Goal: Task Accomplishment & Management: Manage account settings

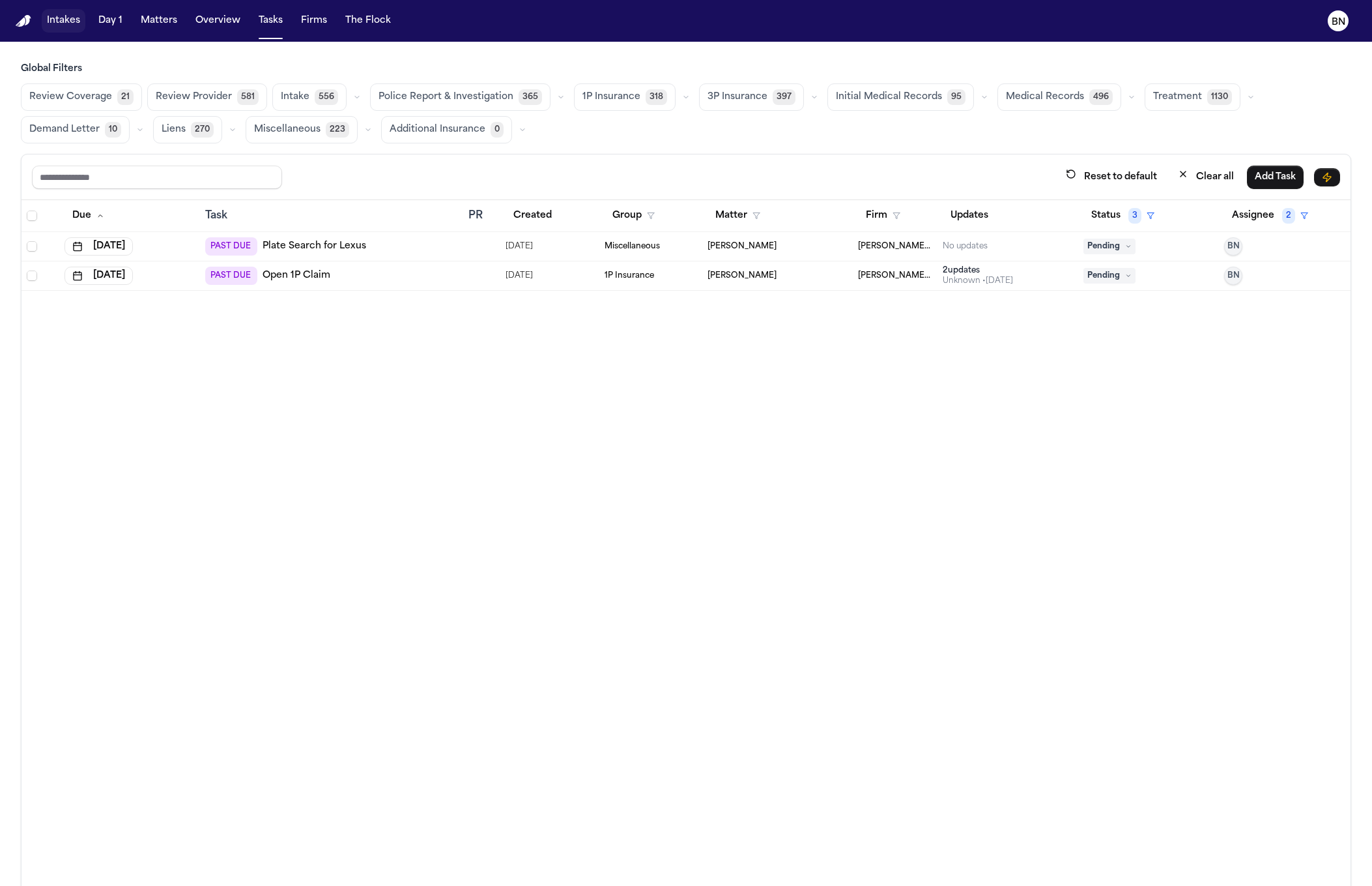
click at [39, 16] on nav "Intakes Day 1 Matters Overview Tasks Firms The Flock BN" at bounding box center [686, 21] width 1372 height 41
click at [53, 23] on button "Intakes" at bounding box center [63, 21] width 44 height 24
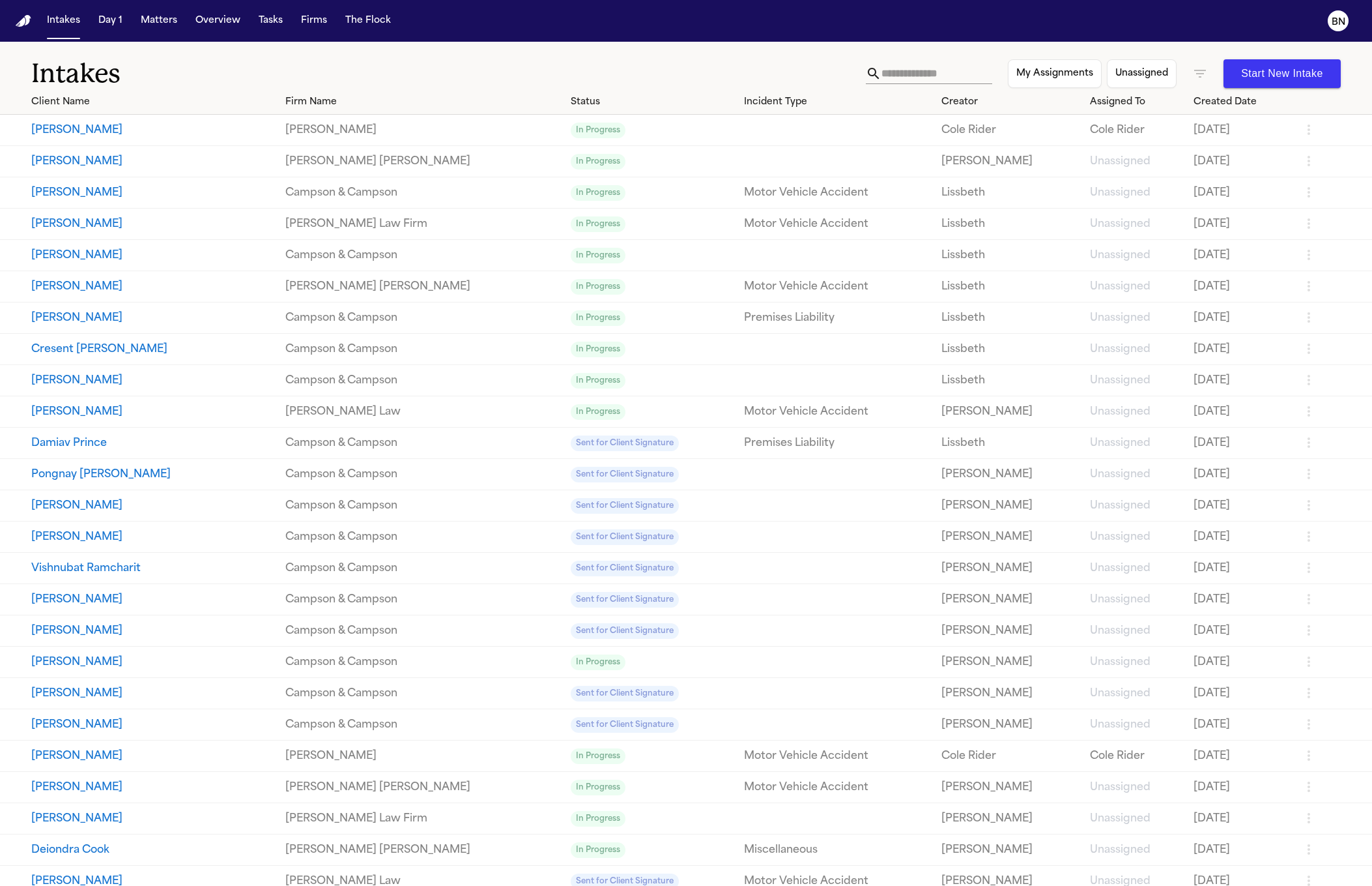
click at [1176, 72] on div "My Assignments Unassigned Start New Intake" at bounding box center [1103, 74] width 475 height 29
click at [1192, 71] on icon "button" at bounding box center [1200, 74] width 16 height 16
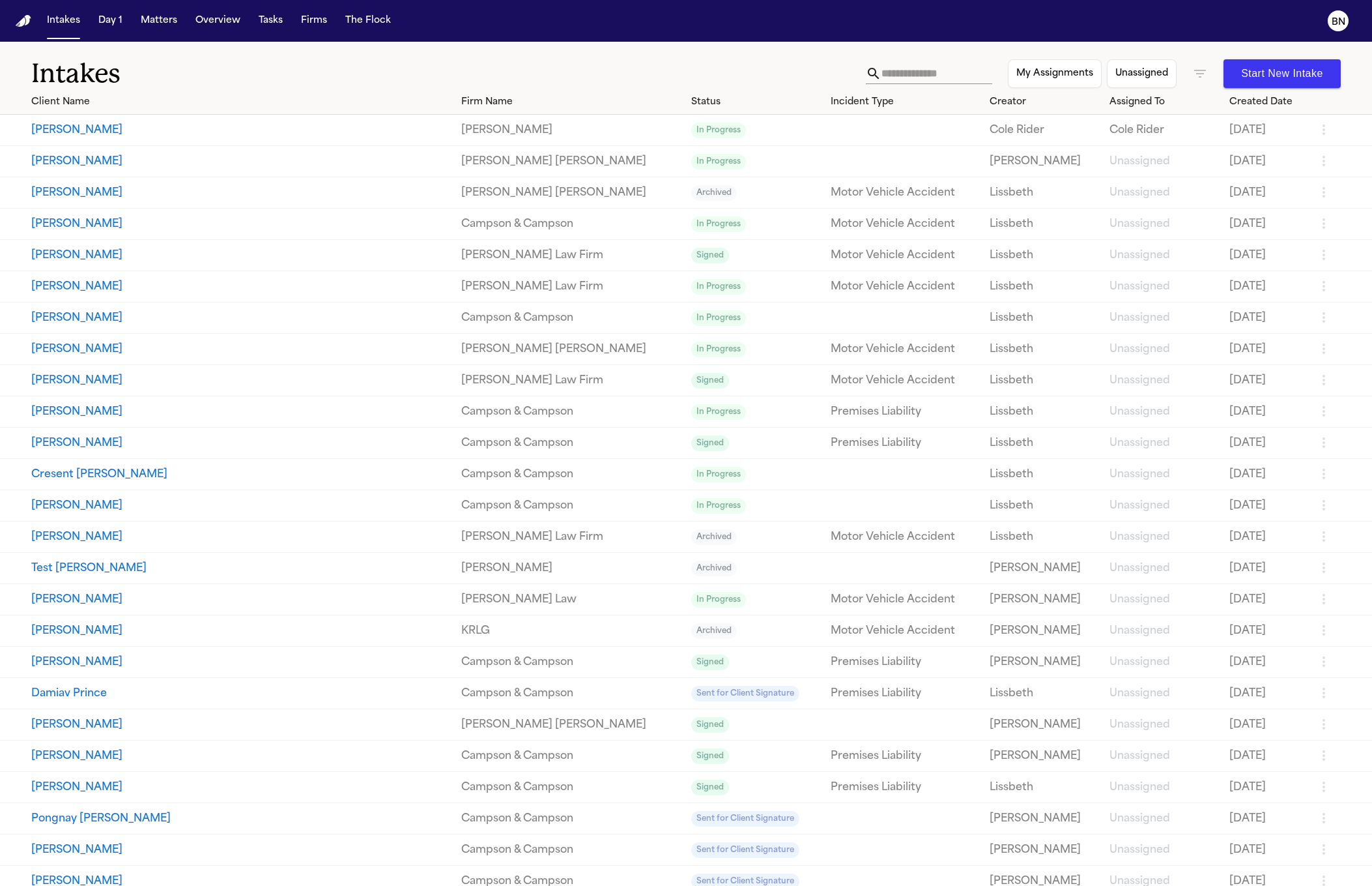
click at [498, 885] on div at bounding box center [686, 886] width 1372 height 0
click at [456, 118] on td "[PERSON_NAME]" at bounding box center [571, 131] width 230 height 31
drag, startPoint x: 430, startPoint y: 118, endPoint x: 435, endPoint y: 96, distance: 22.6
click at [461, 97] on div "Firm Name" at bounding box center [571, 101] width 220 height 14
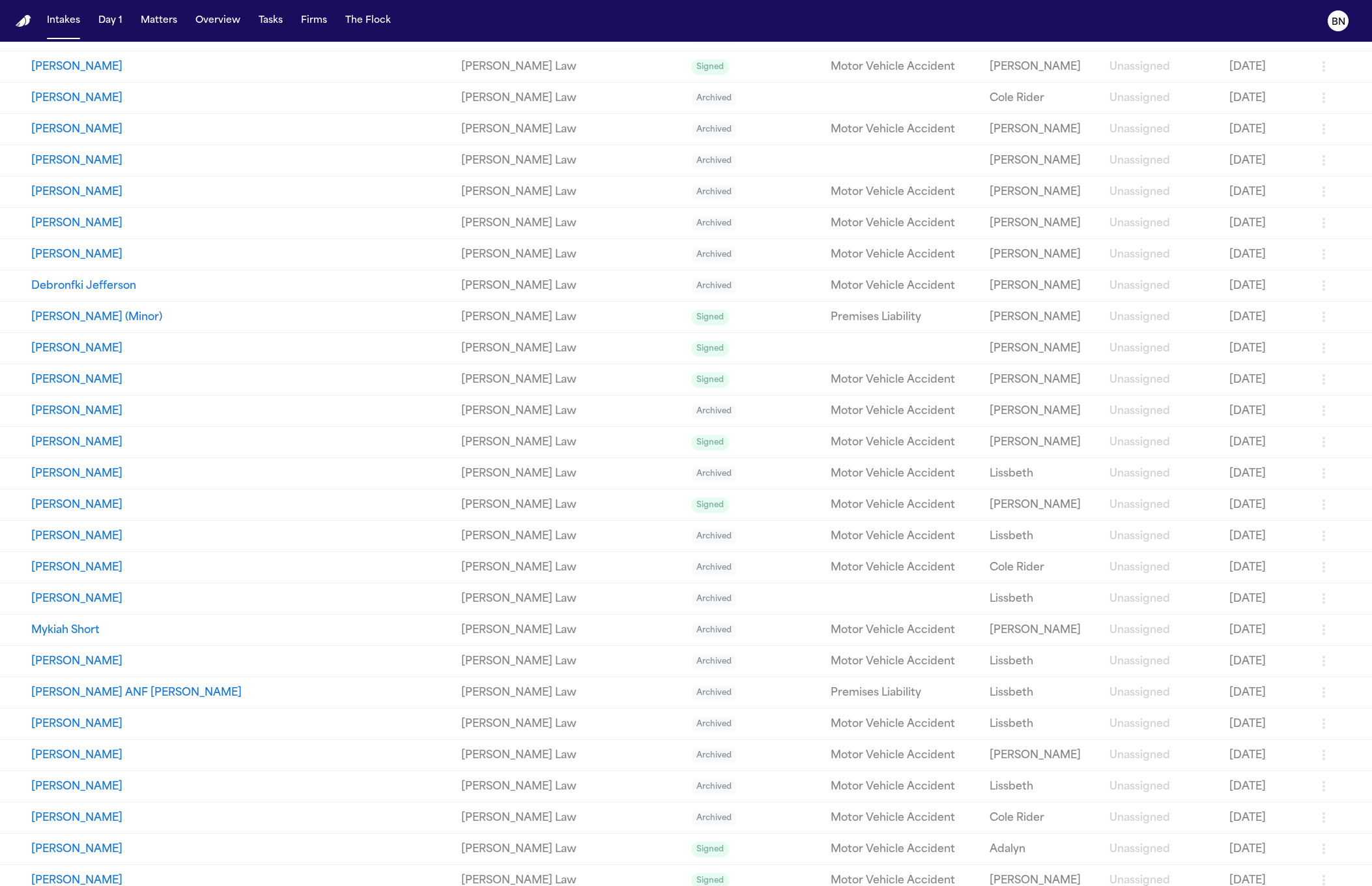
scroll to position [9547, 0]
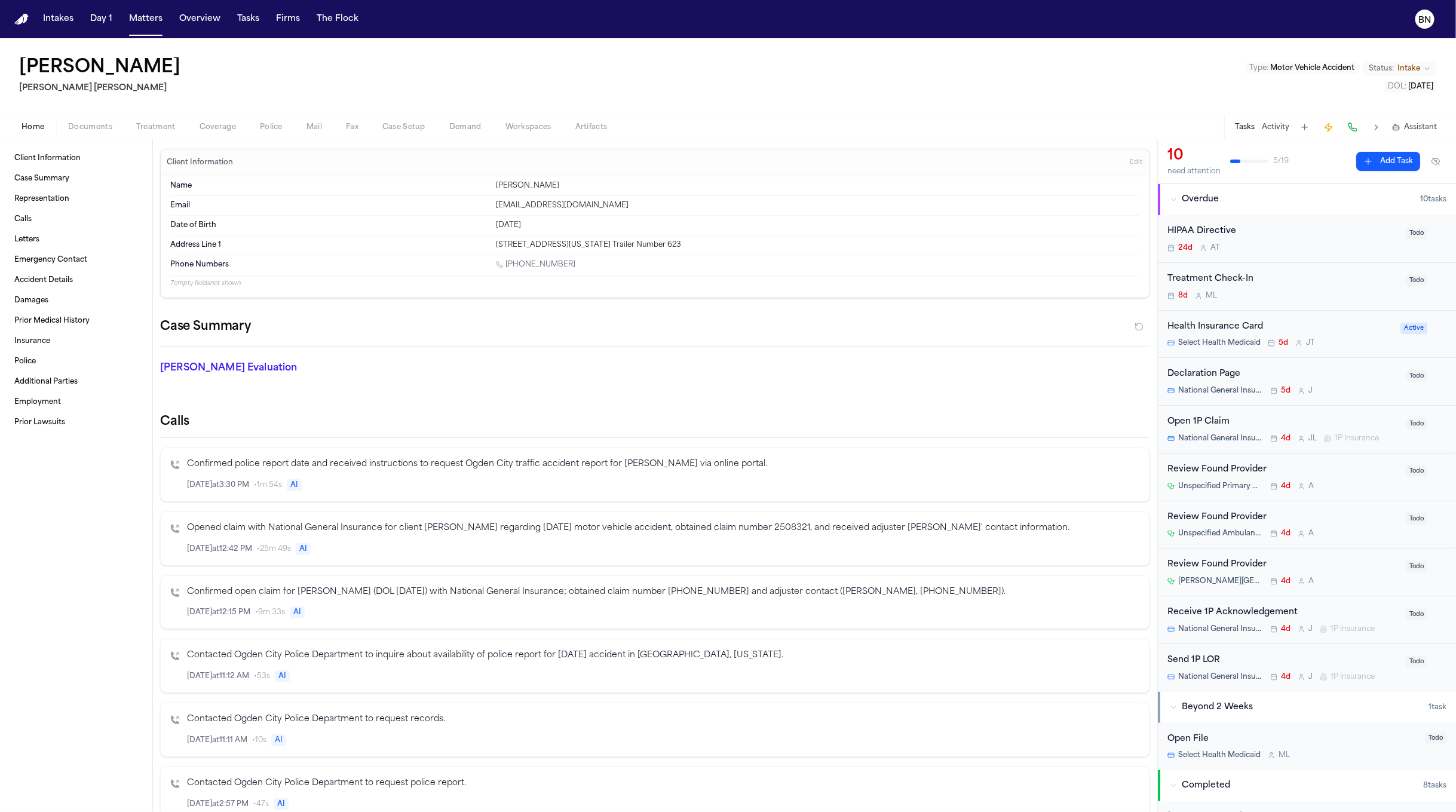
click at [105, 129] on span "Documents" at bounding box center [90, 127] width 44 height 10
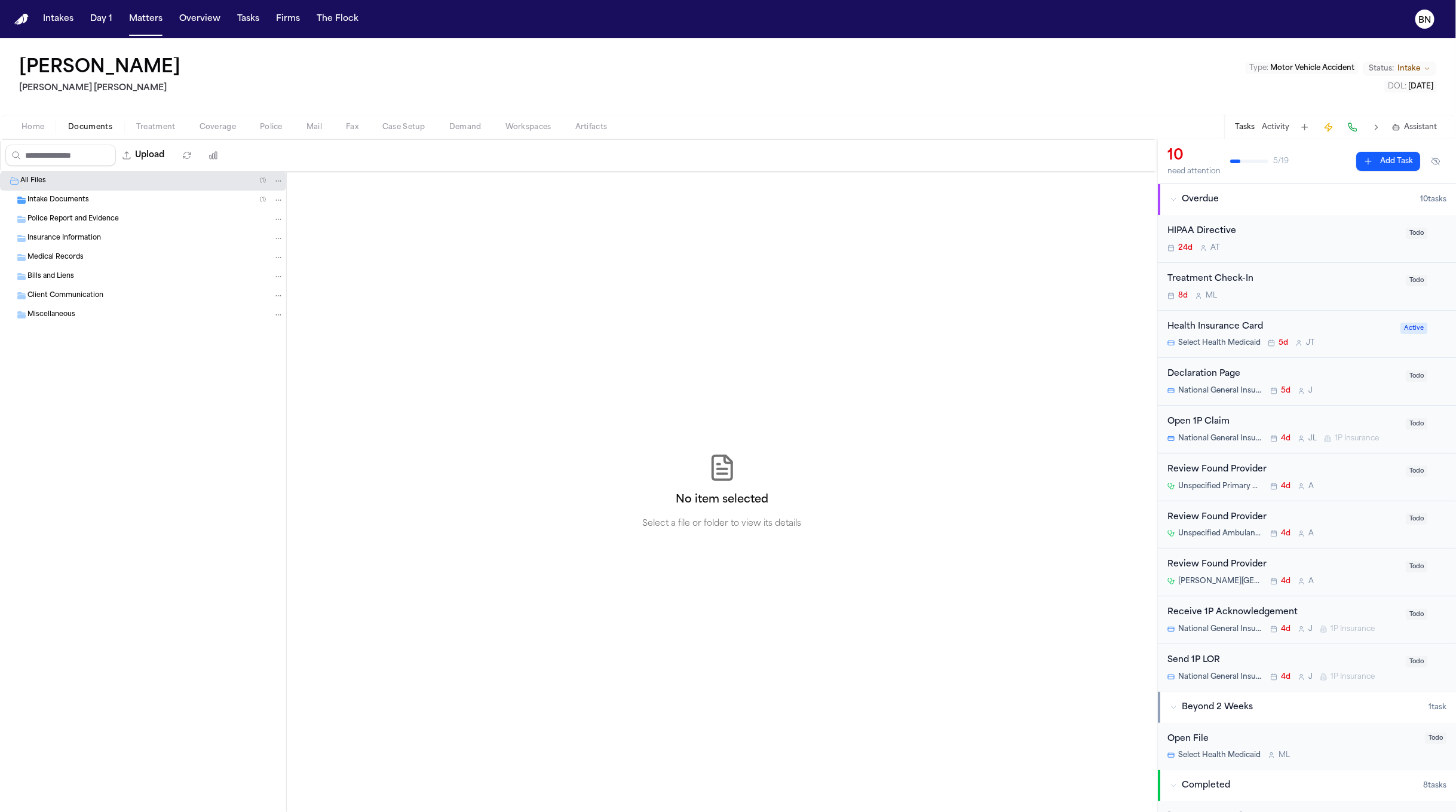
click at [101, 198] on div "Intake Documents ( 1 )" at bounding box center [156, 200] width 257 height 10
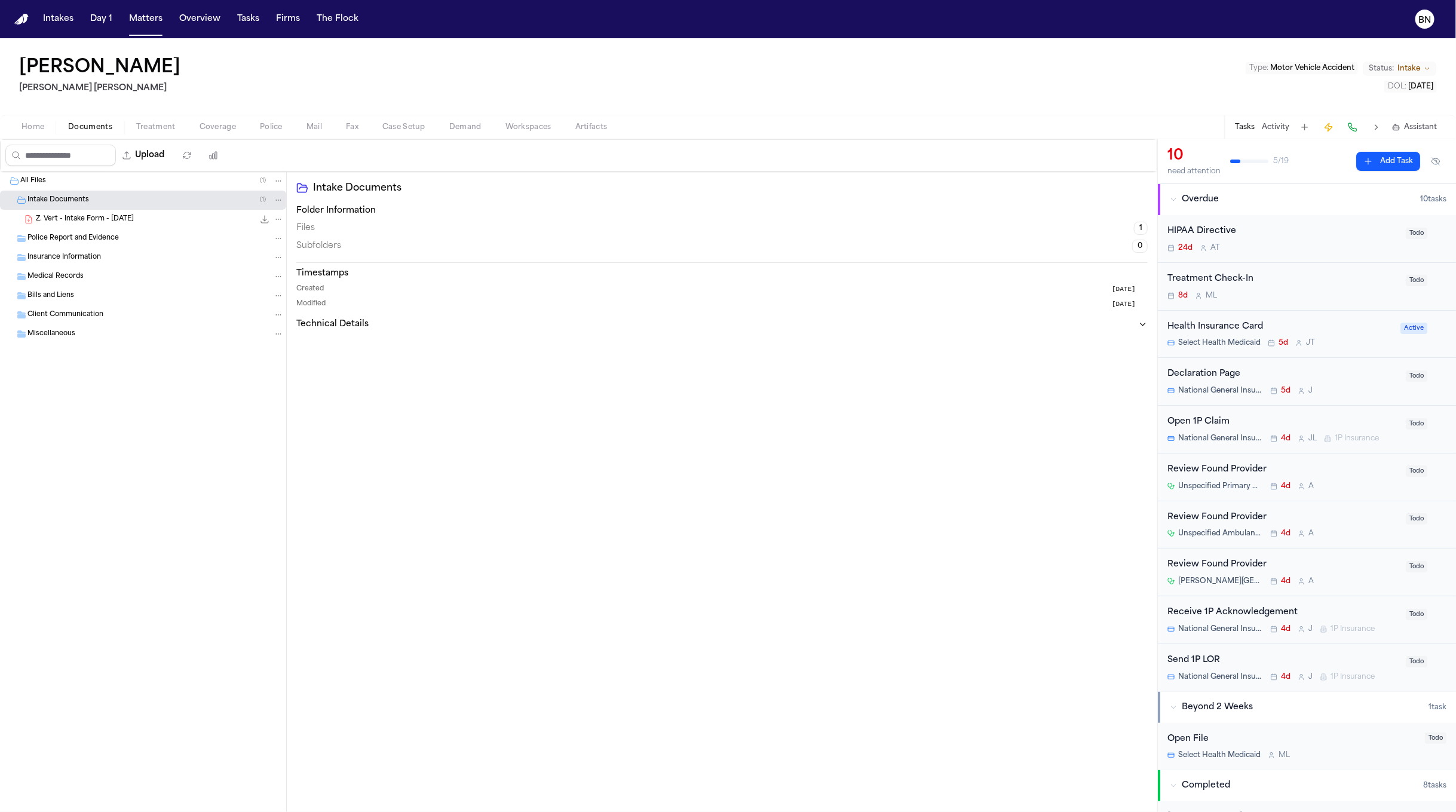
click at [100, 219] on span "Z. Vert - Intake Form - 4.15.25" at bounding box center [85, 220] width 98 height 10
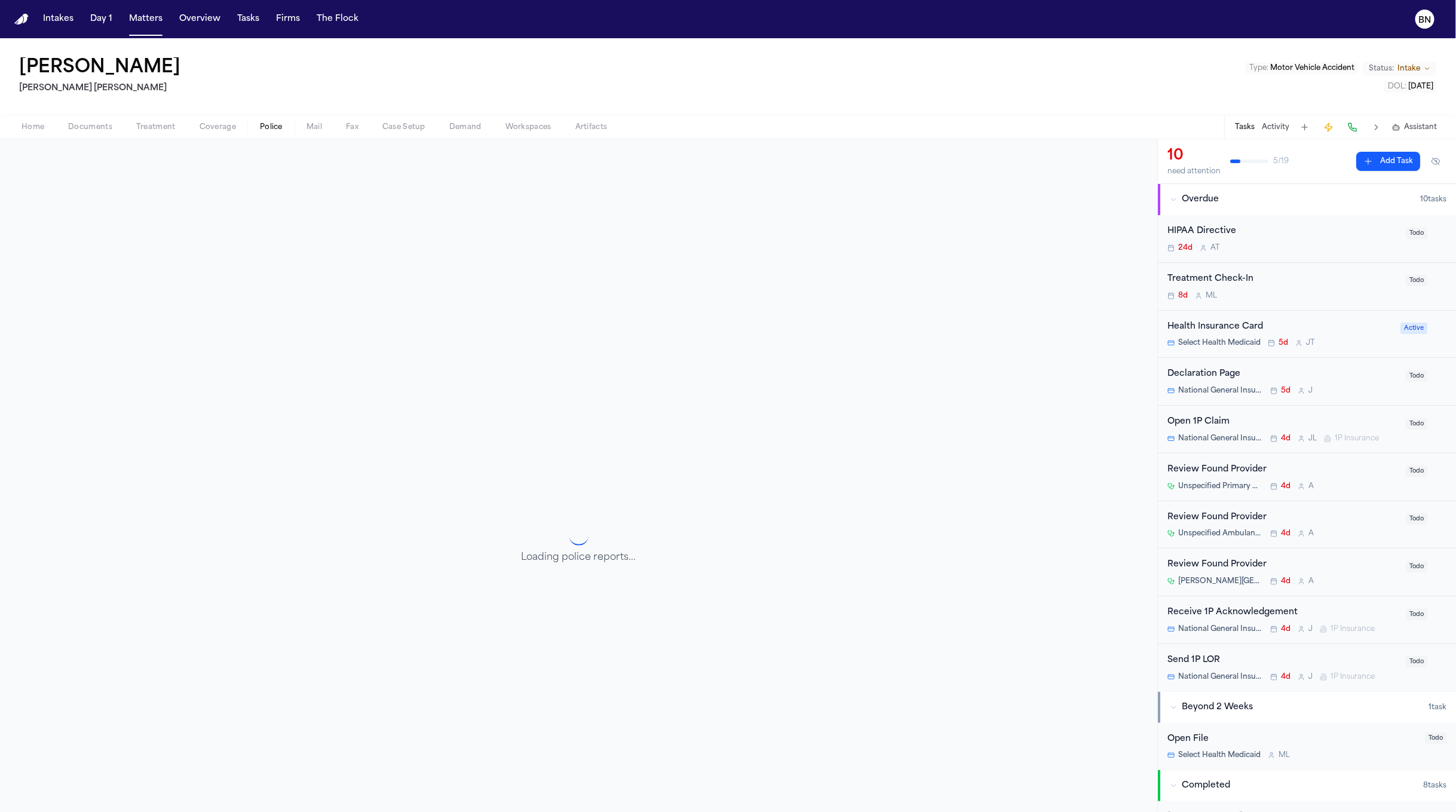
click at [275, 127] on span "Police" at bounding box center [271, 127] width 23 height 10
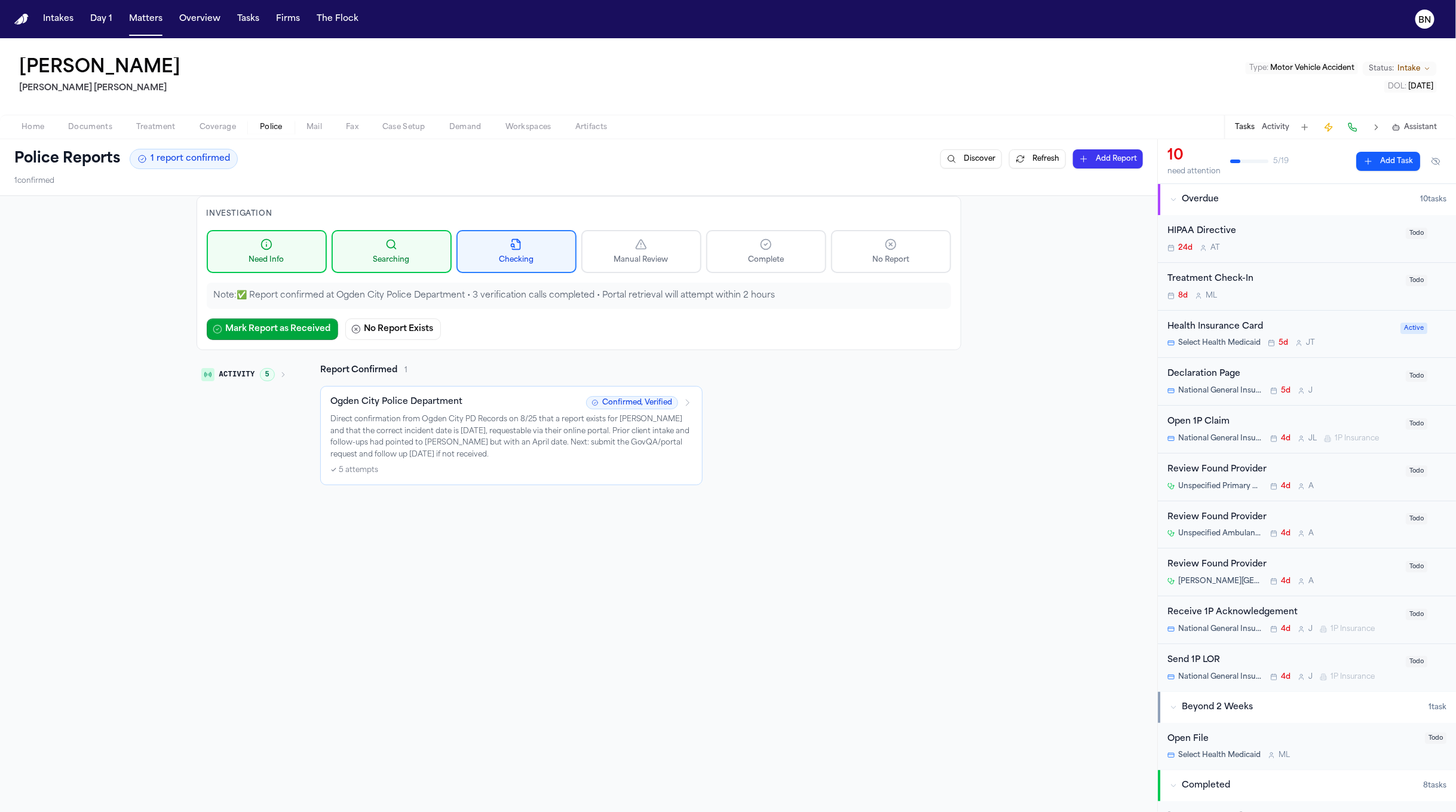
click at [91, 127] on span "Documents" at bounding box center [90, 127] width 44 height 10
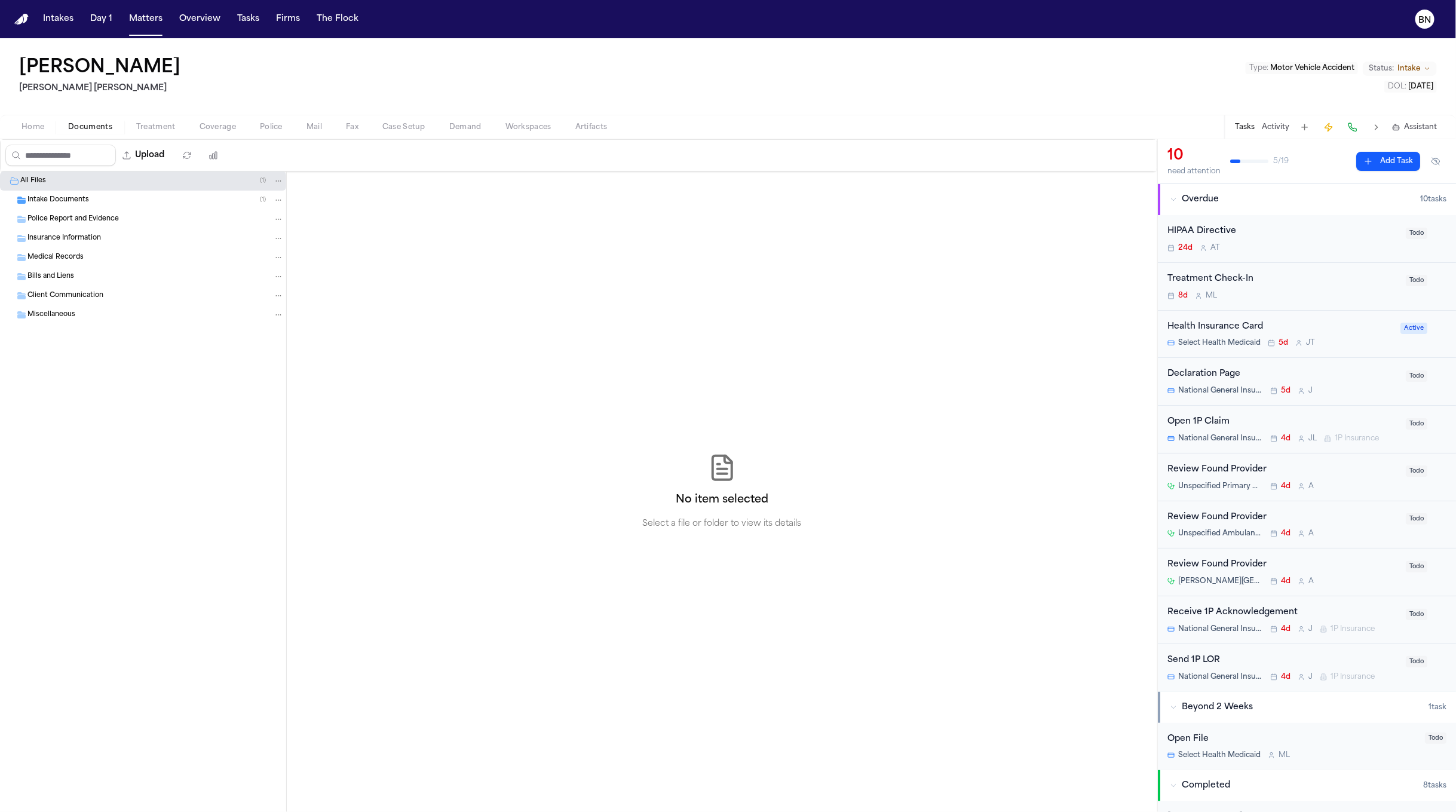
click at [103, 198] on div "Intake Documents ( 1 )" at bounding box center [156, 200] width 257 height 10
